Goal: Find specific page/section: Find specific page/section

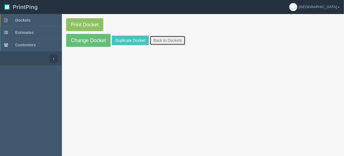
click at [162, 41] on link "Back to Dockets" at bounding box center [168, 41] width 36 height 10
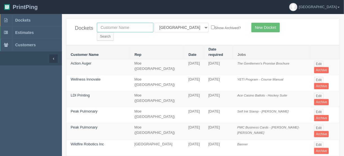
click at [138, 28] on input "text" at bounding box center [125, 28] width 57 height 10
type input "title"
click at [114, 32] on input "Search" at bounding box center [105, 36] width 17 height 8
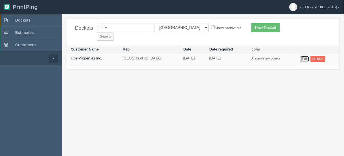
click at [306, 56] on link "Edit" at bounding box center [304, 59] width 9 height 6
